Goal: Task Accomplishment & Management: Use online tool/utility

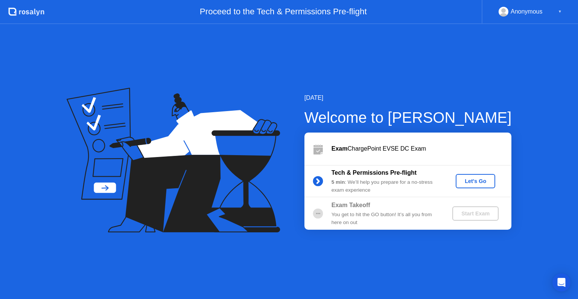
click at [473, 182] on div "Let's Go" at bounding box center [474, 181] width 33 height 6
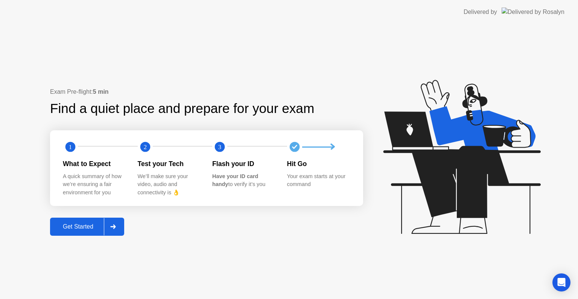
click at [88, 223] on div "Get Started" at bounding box center [78, 226] width 52 height 7
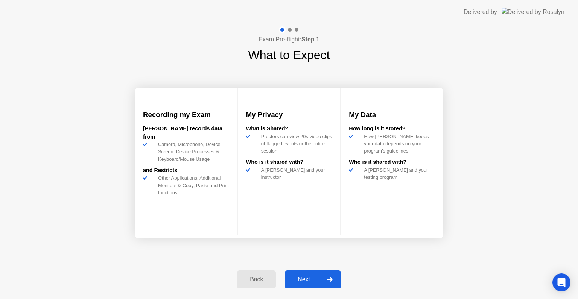
click at [307, 284] on button "Next" at bounding box center [313, 279] width 56 height 18
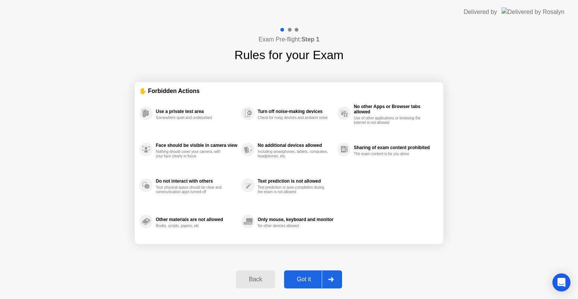
click at [309, 281] on div "Got it" at bounding box center [303, 279] width 35 height 7
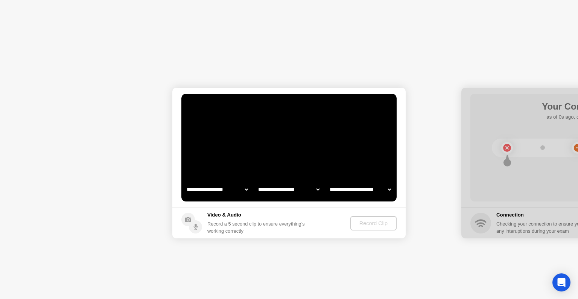
select select "**********"
select select "*******"
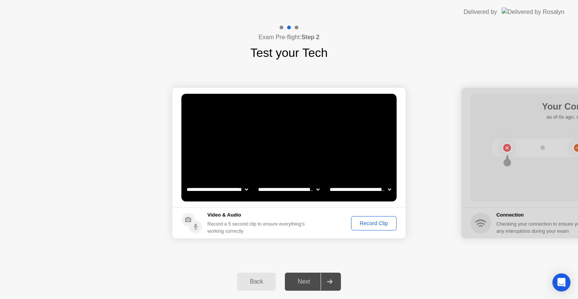
click at [375, 229] on button "Record Clip" at bounding box center [374, 223] width 46 height 14
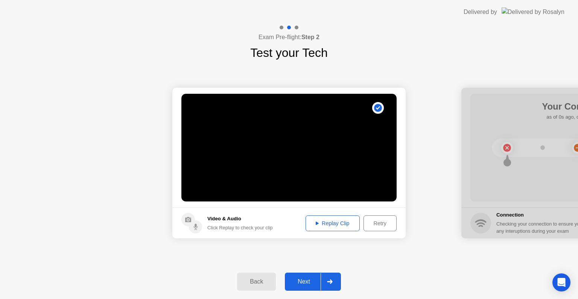
click at [343, 225] on div "Replay Clip" at bounding box center [332, 223] width 49 height 6
click at [378, 226] on div "Retry" at bounding box center [380, 223] width 28 height 6
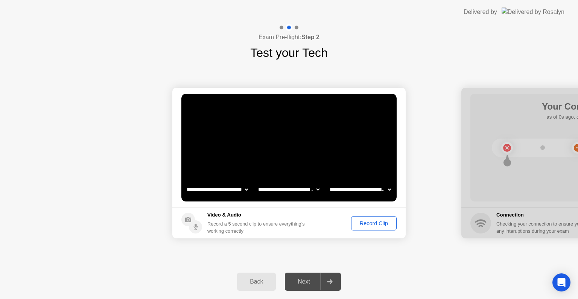
click at [369, 218] on button "Record Clip" at bounding box center [374, 223] width 46 height 14
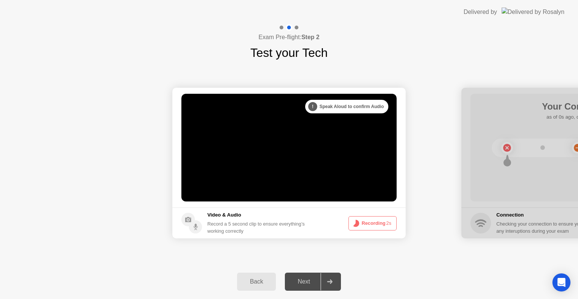
click at [314, 106] on div ". . ." at bounding box center [317, 106] width 9 height 9
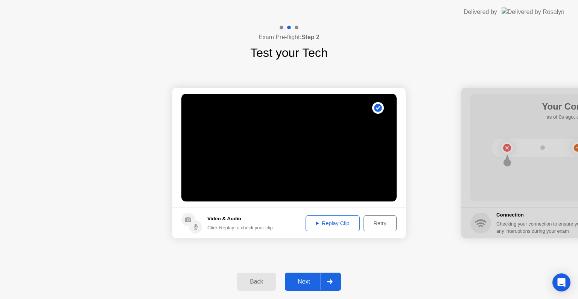
click at [316, 224] on icon at bounding box center [317, 223] width 3 height 4
click at [309, 281] on div "Next" at bounding box center [303, 281] width 33 height 7
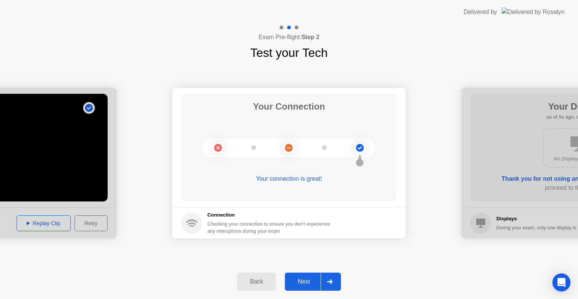
click at [308, 281] on div "Next" at bounding box center [303, 281] width 33 height 7
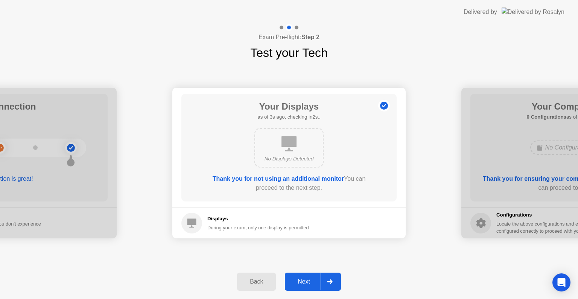
click at [203, 214] on div "Displays During your exam, only one display is permitted" at bounding box center [244, 222] width 127 height 21
click at [281, 168] on div "No Displays Detected" at bounding box center [289, 148] width 172 height 46
click at [285, 161] on div "No Displays Detected" at bounding box center [289, 159] width 56 height 8
click at [311, 283] on div "Next" at bounding box center [303, 281] width 33 height 7
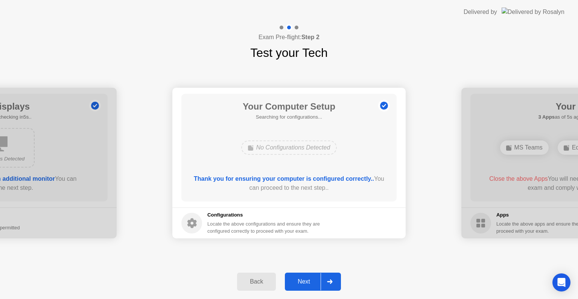
click at [304, 280] on div "Next" at bounding box center [303, 281] width 33 height 7
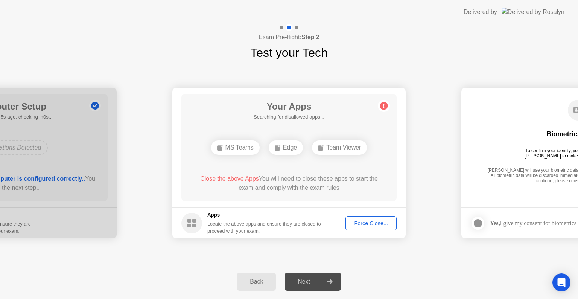
click at [361, 224] on div "Force Close..." at bounding box center [371, 223] width 46 height 6
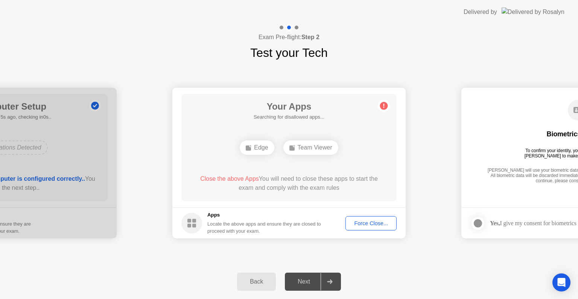
click at [385, 104] on circle at bounding box center [384, 106] width 8 height 8
click at [369, 225] on div "Force Close..." at bounding box center [371, 223] width 46 height 6
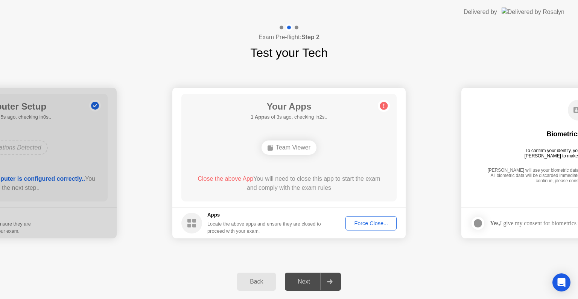
click at [377, 228] on button "Force Close..." at bounding box center [370, 223] width 51 height 14
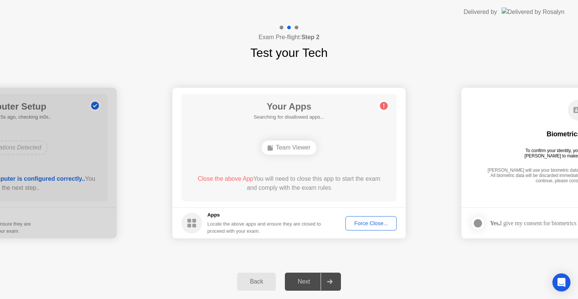
click at [366, 228] on button "Force Close..." at bounding box center [370, 223] width 51 height 14
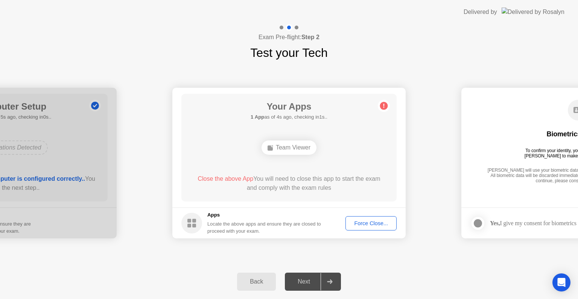
click at [361, 223] on div "Force Close..." at bounding box center [371, 223] width 46 height 6
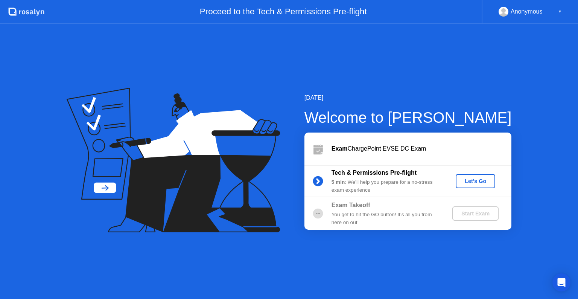
click at [478, 185] on button "Let's Go" at bounding box center [474, 181] width 39 height 14
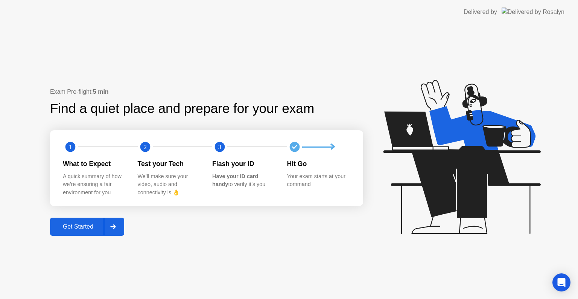
click at [68, 223] on div "Get Started" at bounding box center [78, 226] width 52 height 7
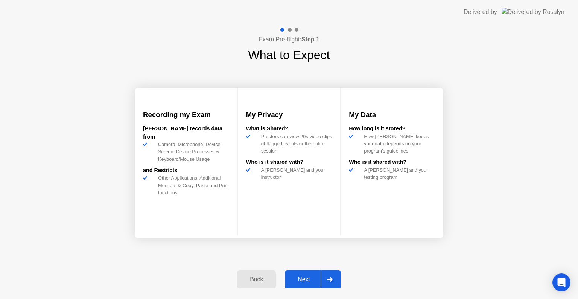
click at [300, 280] on div "Next" at bounding box center [303, 279] width 33 height 7
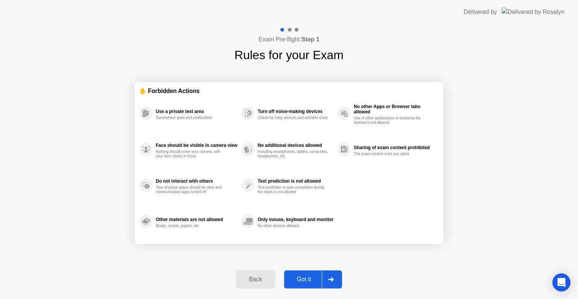
click at [334, 272] on div at bounding box center [331, 278] width 18 height 17
select select "**********"
select select "*******"
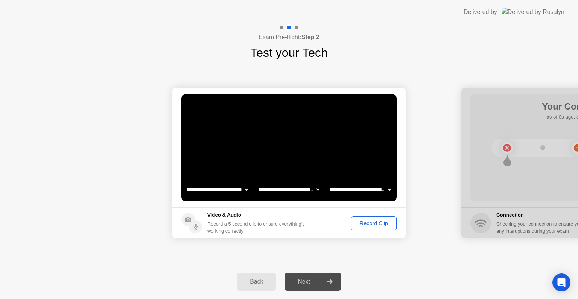
click at [196, 232] on circle at bounding box center [195, 226] width 13 height 13
click at [373, 223] on div "Record Clip" at bounding box center [374, 223] width 40 height 6
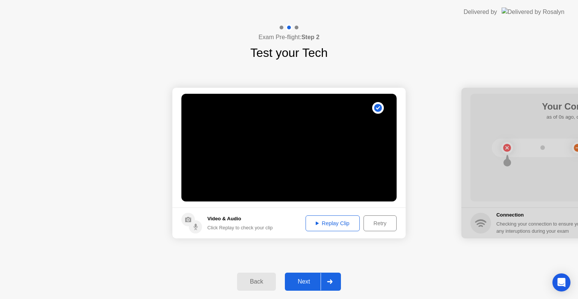
click at [335, 227] on button "Replay Clip" at bounding box center [332, 223] width 54 height 16
click at [302, 280] on div "Next" at bounding box center [303, 281] width 33 height 7
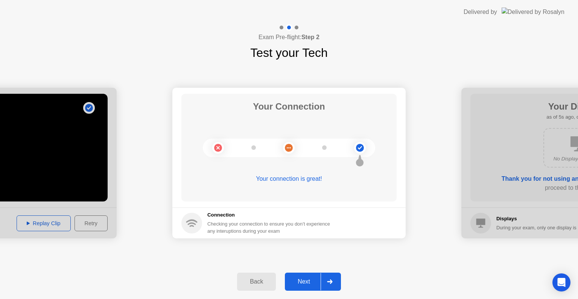
click at [305, 282] on div "Next" at bounding box center [303, 281] width 33 height 7
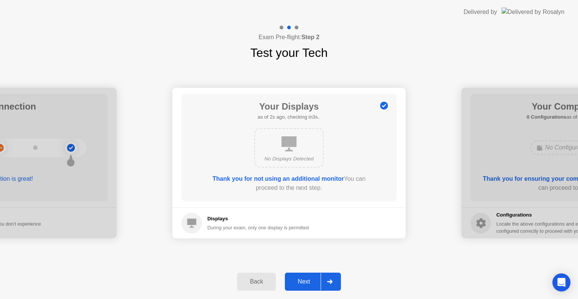
click at [305, 282] on div "Next" at bounding box center [303, 281] width 33 height 7
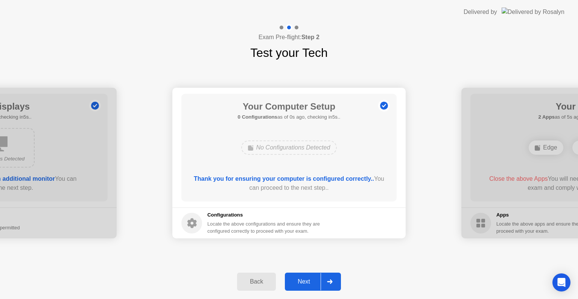
click at [305, 282] on div "Next" at bounding box center [303, 281] width 33 height 7
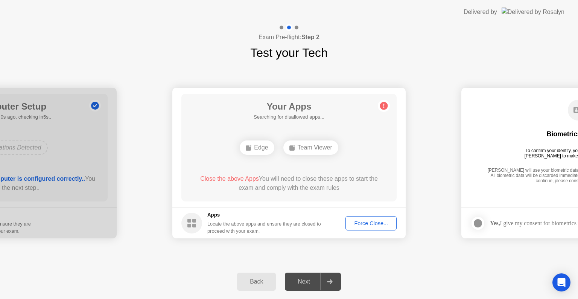
click at [369, 222] on div "Force Close..." at bounding box center [371, 223] width 46 height 6
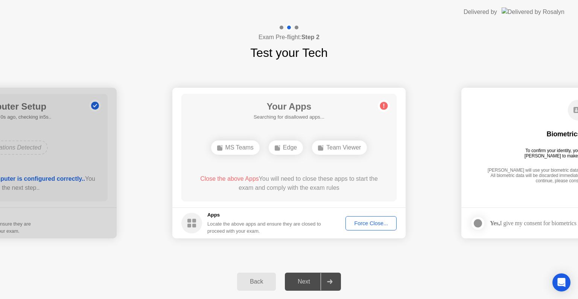
click at [476, 219] on div at bounding box center [477, 222] width 9 height 9
click at [310, 285] on div "Next" at bounding box center [303, 281] width 33 height 7
click at [380, 222] on div "Force Close..." at bounding box center [371, 223] width 46 height 6
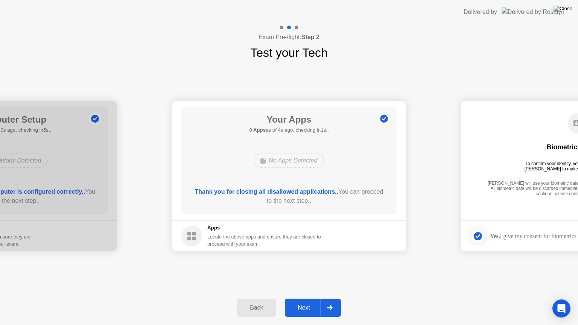
click at [566, 9] on img at bounding box center [562, 9] width 19 height 6
